Goal: Transaction & Acquisition: Download file/media

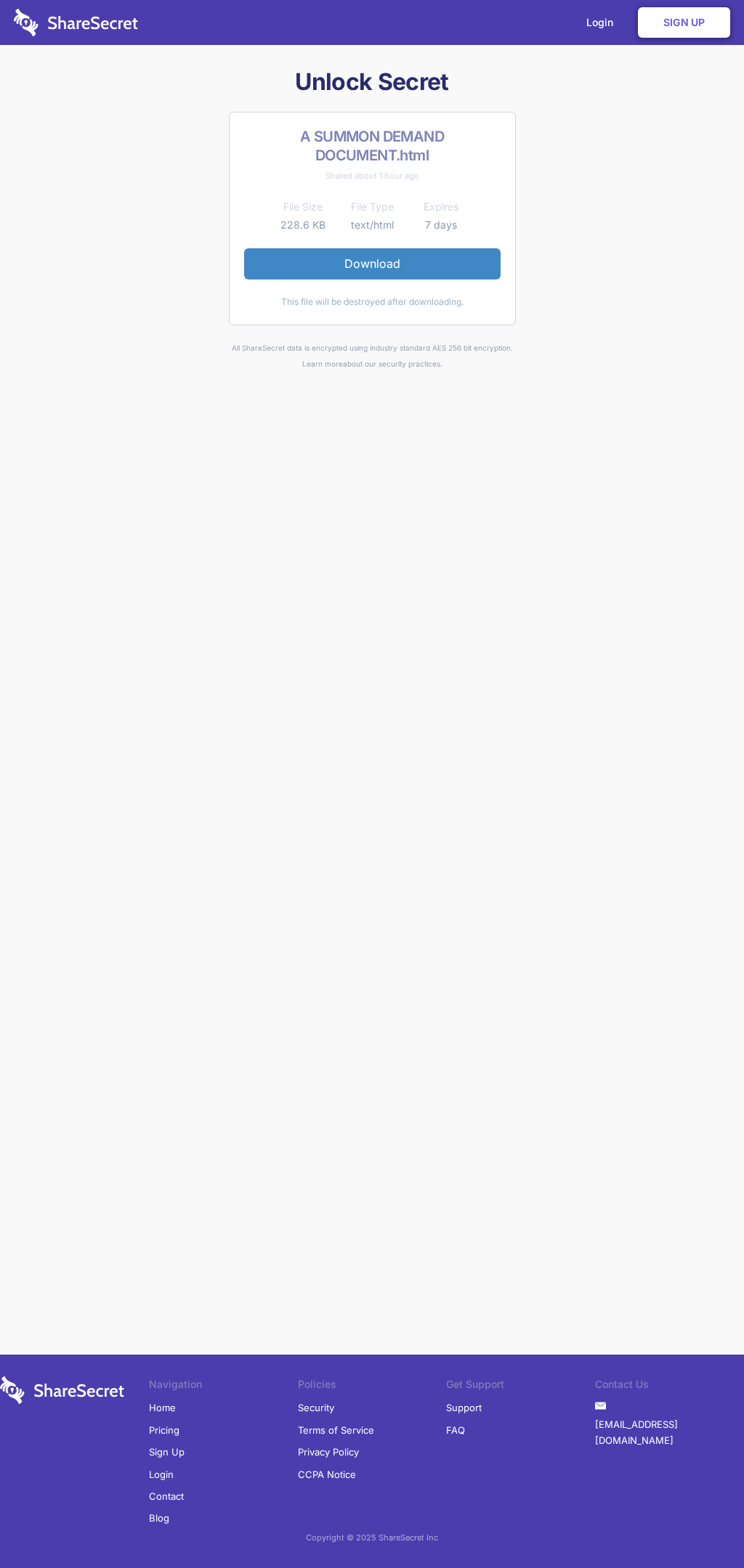
click at [372, 264] on link "Download" at bounding box center [372, 264] width 257 height 30
